Goal: Task Accomplishment & Management: Manage account settings

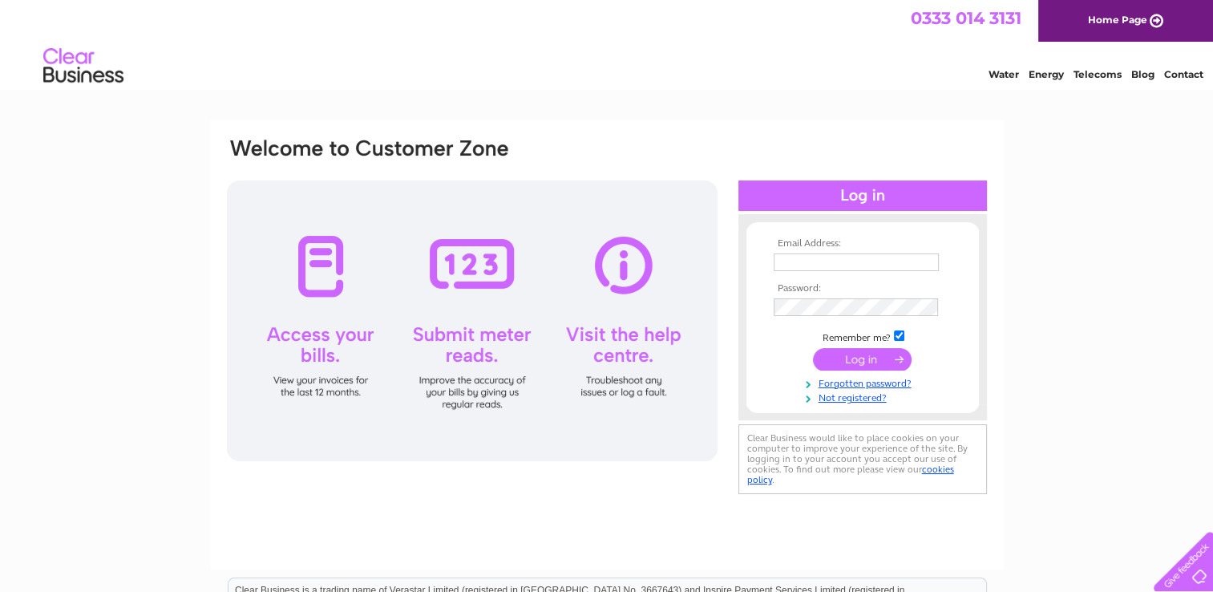
type input "majidhussain19@yahoo.co.uk"
click at [883, 360] on input "submit" at bounding box center [862, 359] width 99 height 22
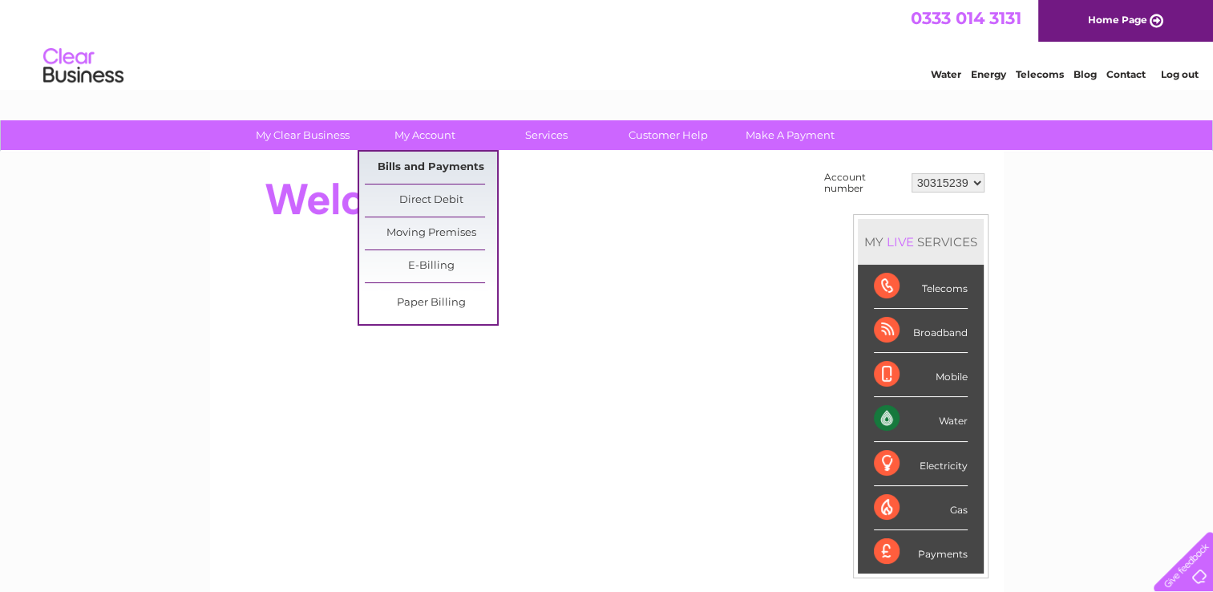
click at [439, 167] on link "Bills and Payments" at bounding box center [431, 168] width 132 height 32
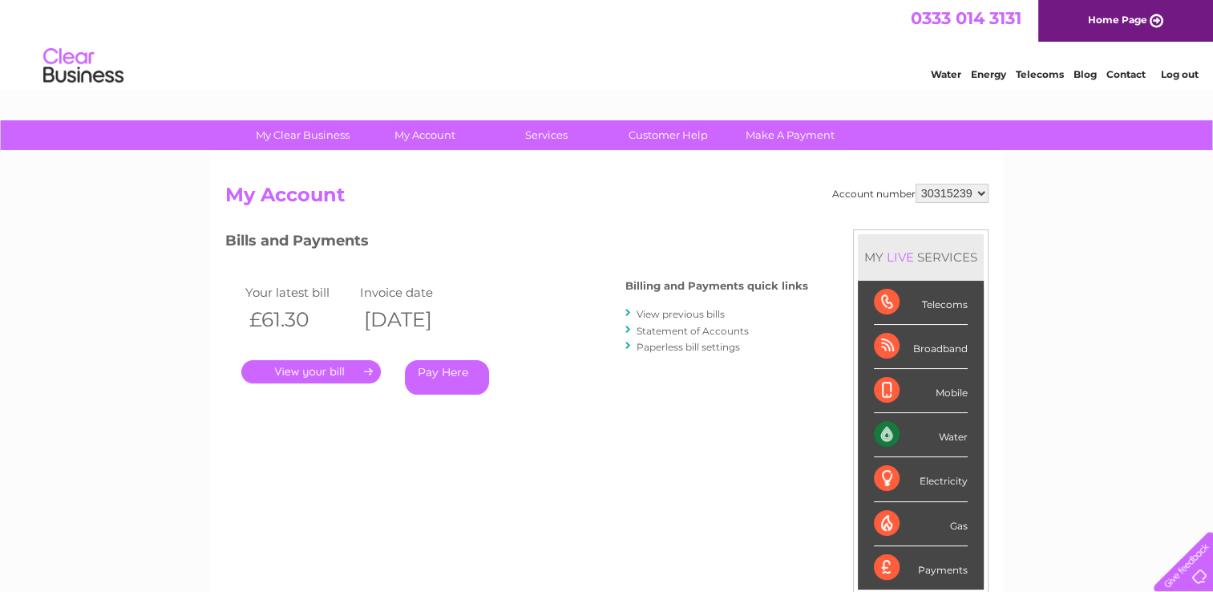
click at [346, 373] on link "." at bounding box center [310, 371] width 139 height 23
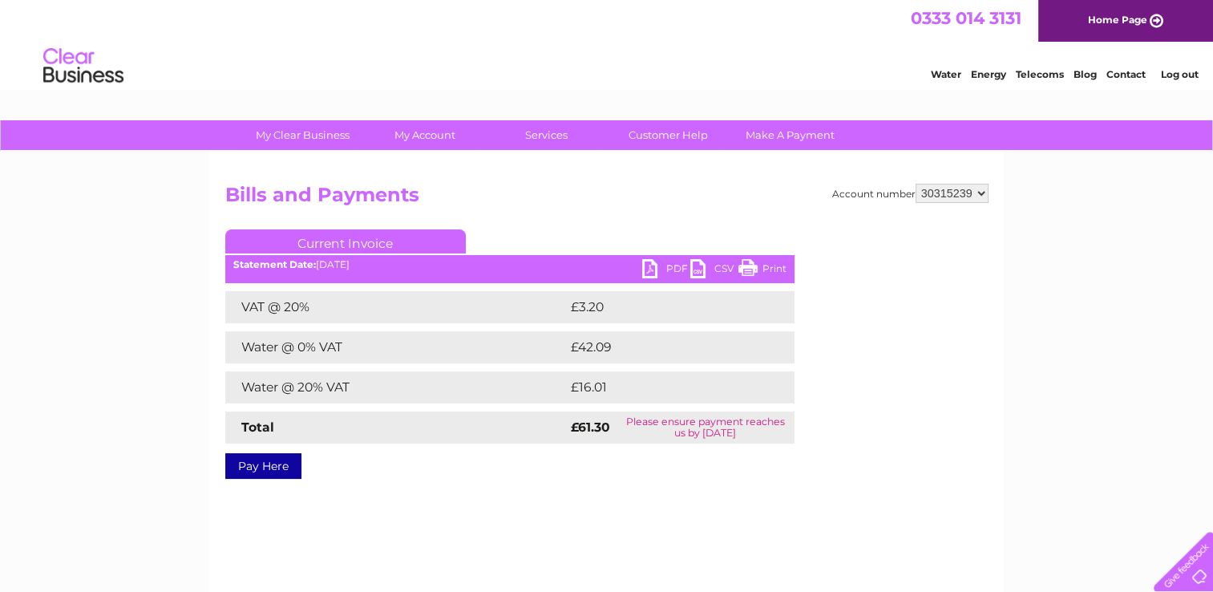
click at [683, 260] on link "PDF" at bounding box center [666, 270] width 48 height 23
